Goal: Information Seeking & Learning: Find specific page/section

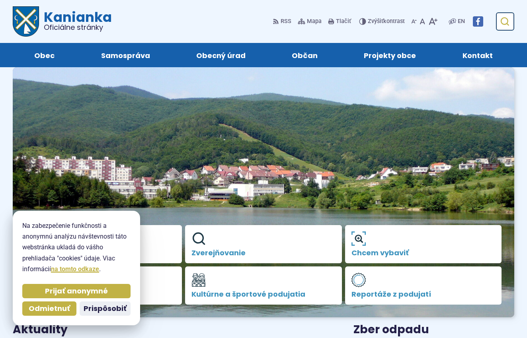
click at [504, 21] on icon "submit" at bounding box center [505, 22] width 10 height 10
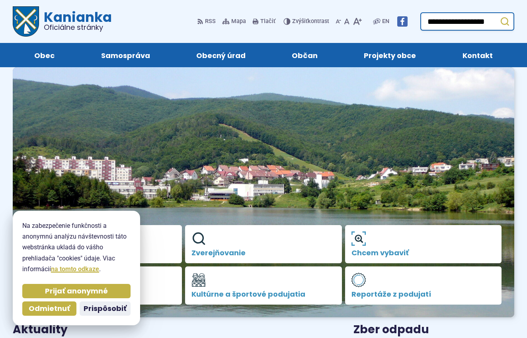
type input "**********"
click at [505, 21] on button "Odoslať vyhľadávací formulár" at bounding box center [504, 21] width 14 height 14
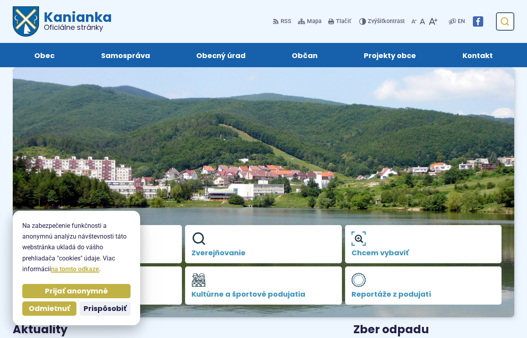
click at [505, 19] on icon "submit" at bounding box center [505, 22] width 10 height 10
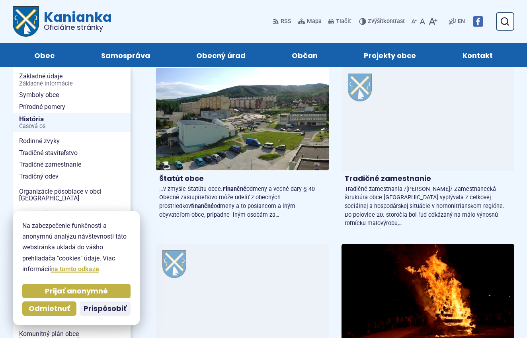
scroll to position [403, 0]
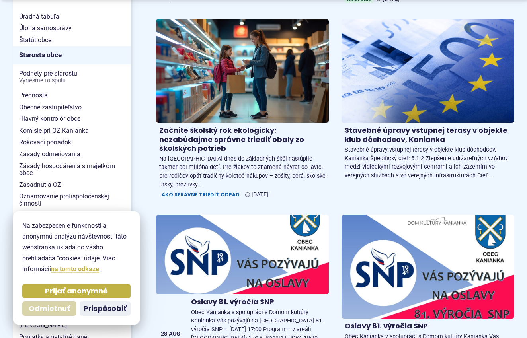
click at [50, 310] on span "Odmietnuť" at bounding box center [49, 308] width 41 height 9
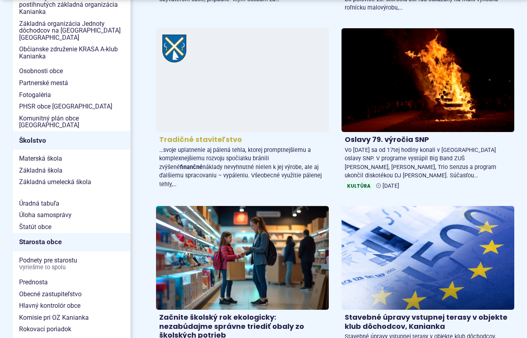
scroll to position [217, 0]
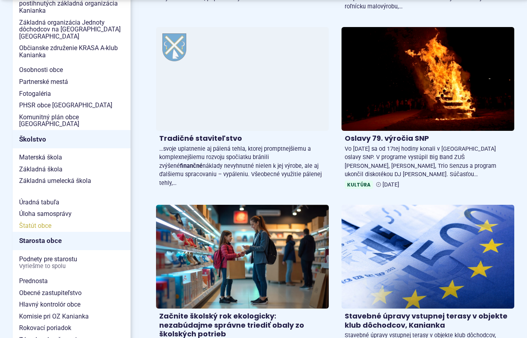
click at [33, 220] on span "Štatút obce" at bounding box center [71, 226] width 105 height 12
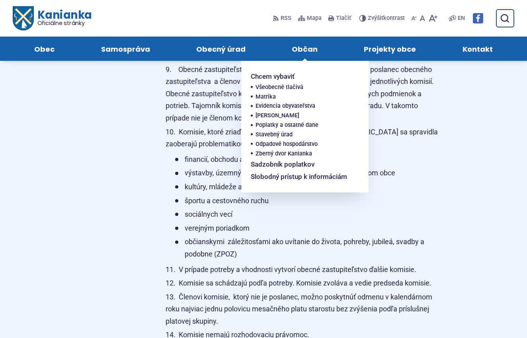
scroll to position [7319, 0]
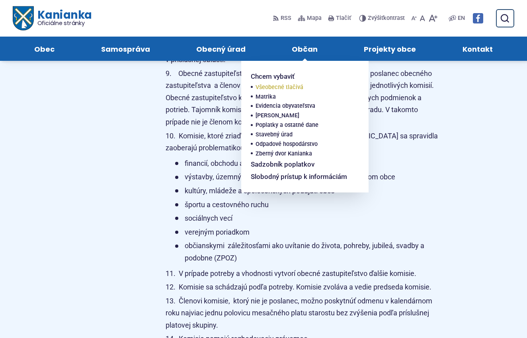
click at [269, 85] on span "Všeobecné tlačivá" at bounding box center [279, 88] width 48 height 10
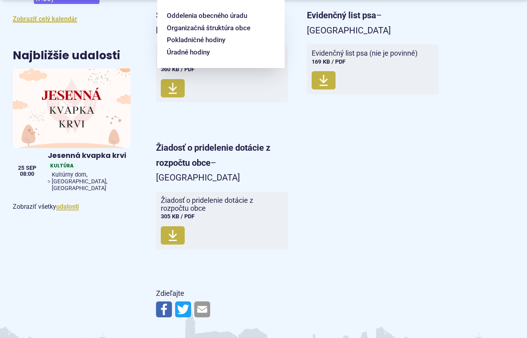
scroll to position [475, 0]
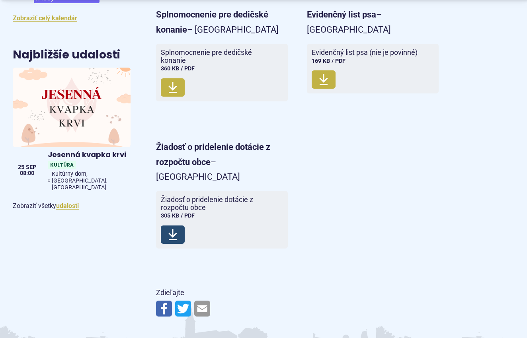
click at [184, 226] on span "Stiahnuť" at bounding box center [173, 235] width 24 height 18
click at [176, 229] on use at bounding box center [172, 234] width 8 height 11
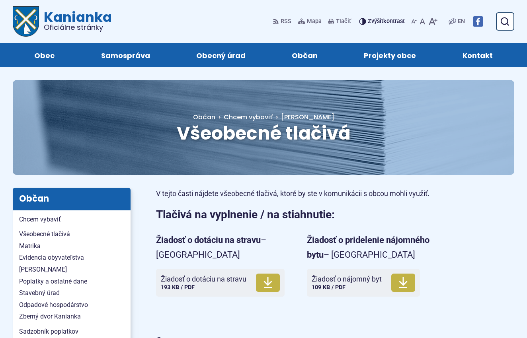
scroll to position [0, 0]
click at [505, 20] on icon "submit" at bounding box center [505, 22] width 10 height 10
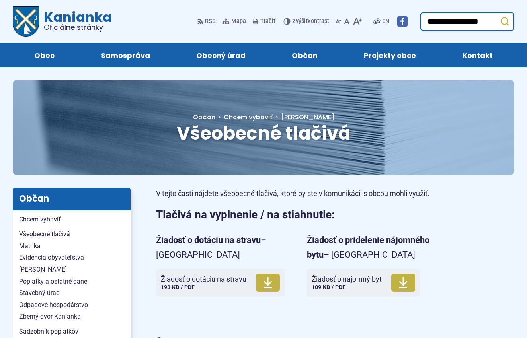
type input "**********"
click at [505, 21] on button "Odoslať vyhľadávací formulár" at bounding box center [504, 21] width 14 height 14
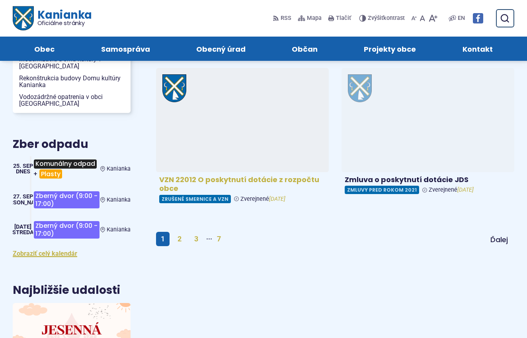
scroll to position [829, 0]
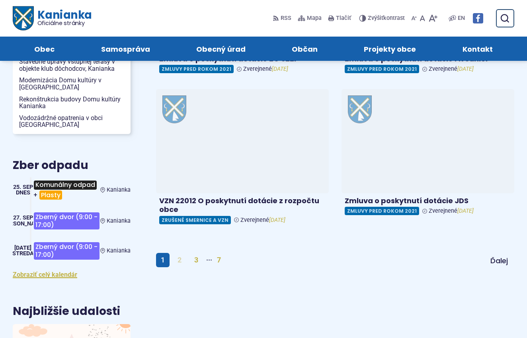
click at [181, 253] on link "2" at bounding box center [180, 260] width 14 height 14
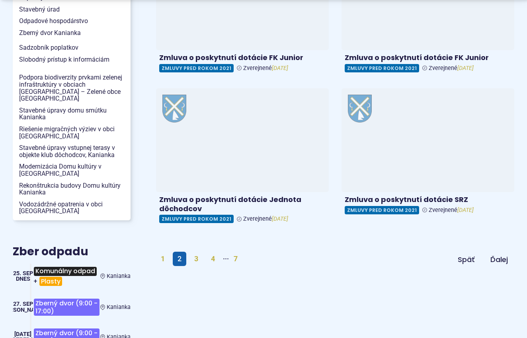
scroll to position [744, 0]
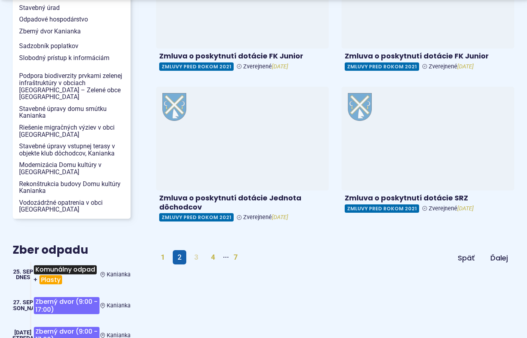
click at [198, 250] on link "3" at bounding box center [196, 257] width 14 height 14
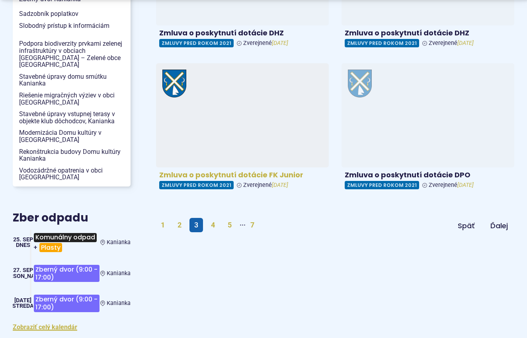
scroll to position [777, 0]
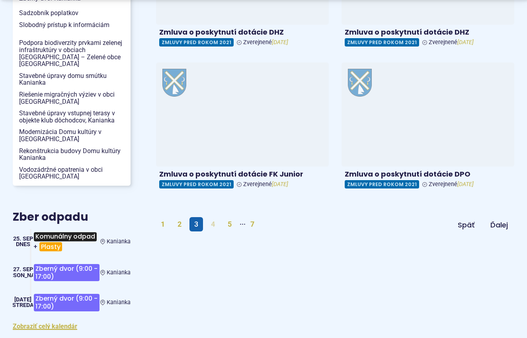
click at [214, 217] on link "4" at bounding box center [213, 224] width 14 height 14
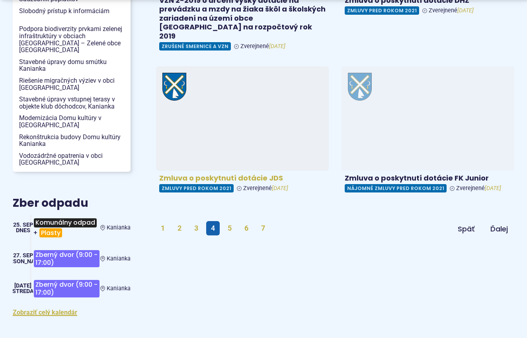
scroll to position [799, 0]
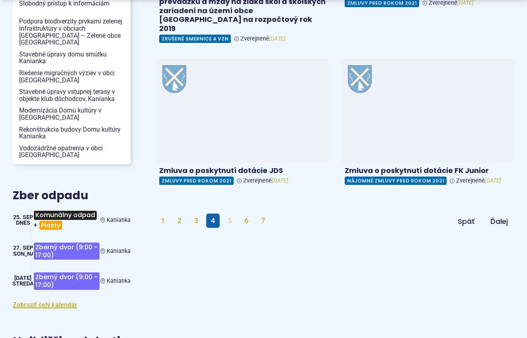
click at [232, 214] on link "5" at bounding box center [230, 221] width 14 height 14
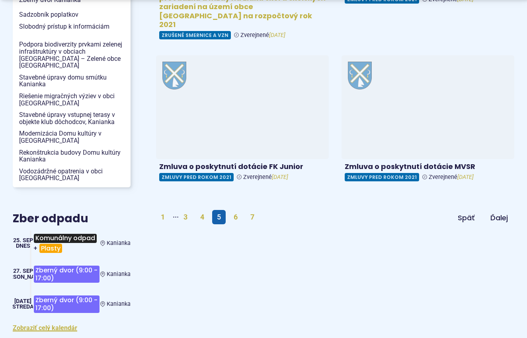
scroll to position [776, 0]
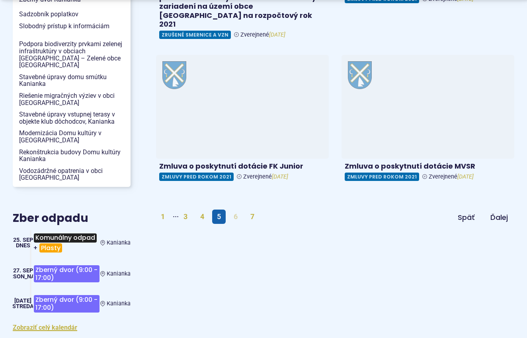
click at [236, 210] on link "6" at bounding box center [236, 217] width 14 height 14
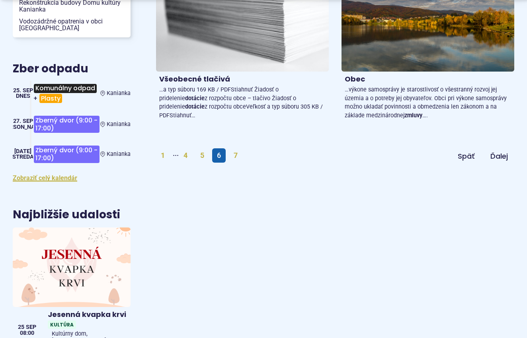
scroll to position [928, 0]
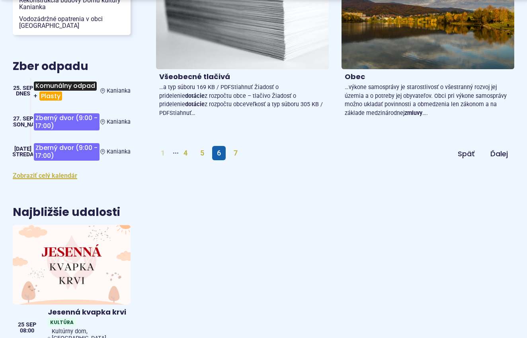
click at [160, 146] on link "1" at bounding box center [163, 153] width 14 height 14
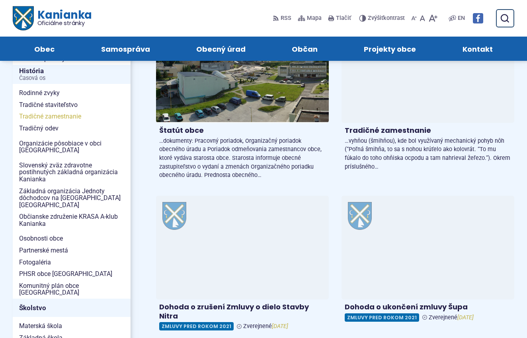
scroll to position [48, 0]
click at [316, 18] on span "Mapa" at bounding box center [314, 19] width 15 height 10
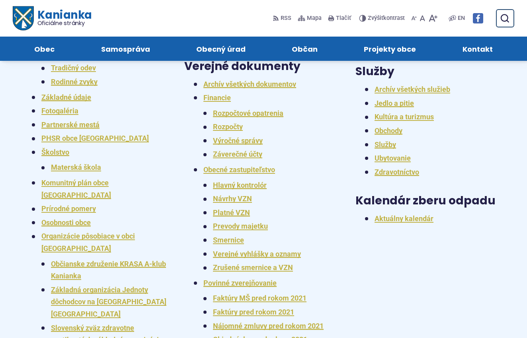
scroll to position [290, 0]
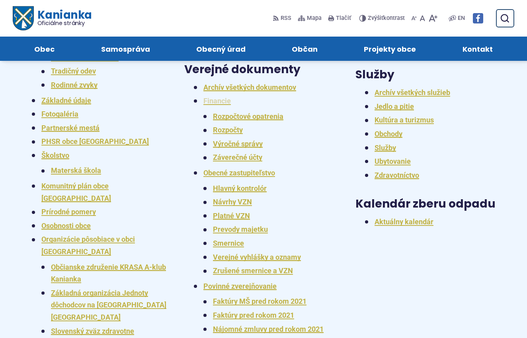
click at [218, 97] on link "Financie" at bounding box center [216, 101] width 27 height 8
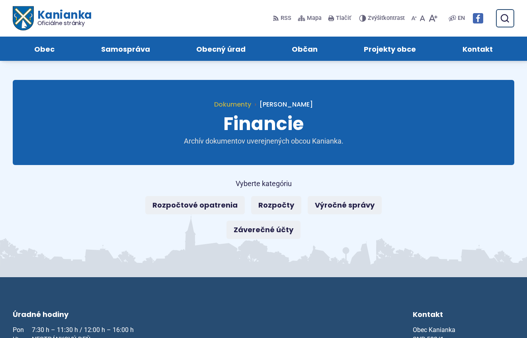
click at [251, 105] on span "Dokumenty" at bounding box center [232, 104] width 37 height 9
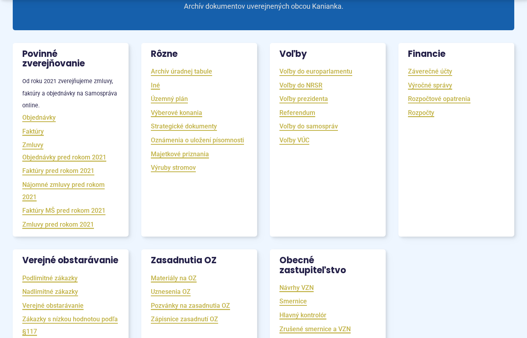
scroll to position [136, 0]
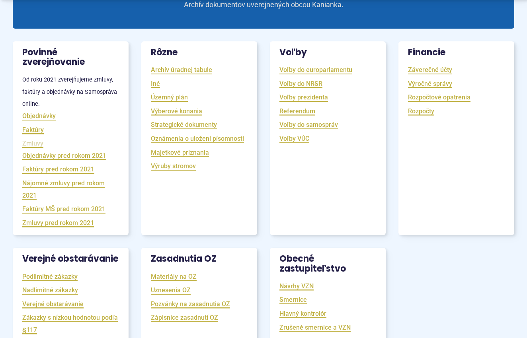
click at [32, 140] on link "Zmluvy" at bounding box center [32, 143] width 21 height 9
